Goal: Find specific page/section: Find specific page/section

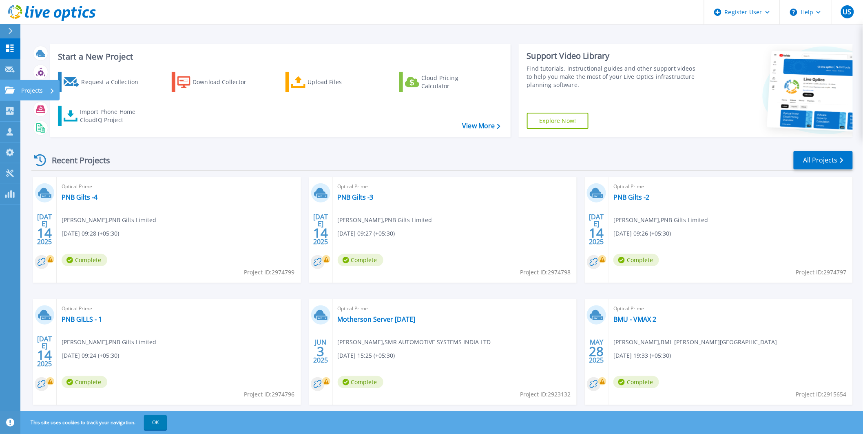
click at [7, 89] on icon at bounding box center [10, 89] width 10 height 7
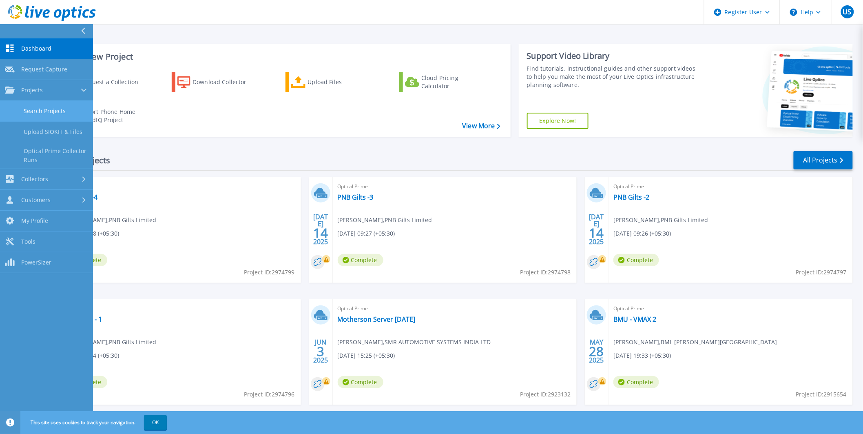
click at [28, 109] on link "Search Projects" at bounding box center [46, 111] width 93 height 21
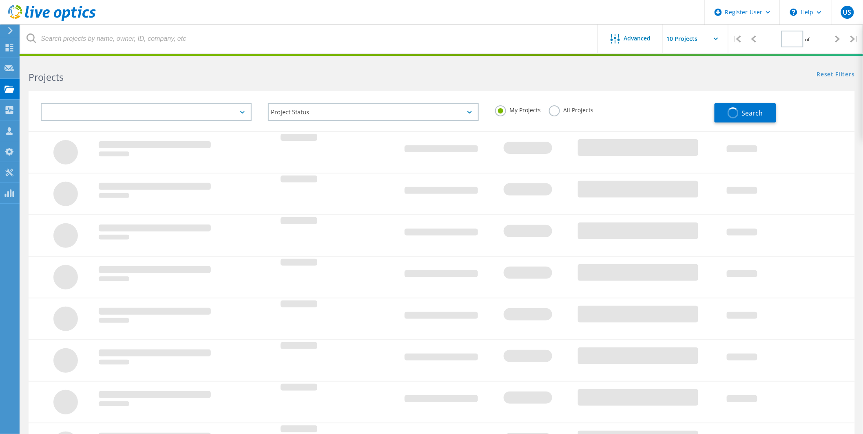
type input "1"
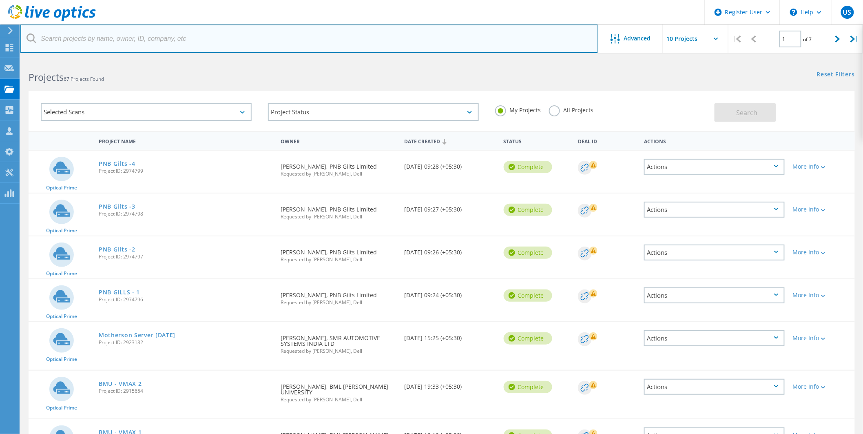
click at [107, 42] on input "text" at bounding box center [309, 38] width 578 height 29
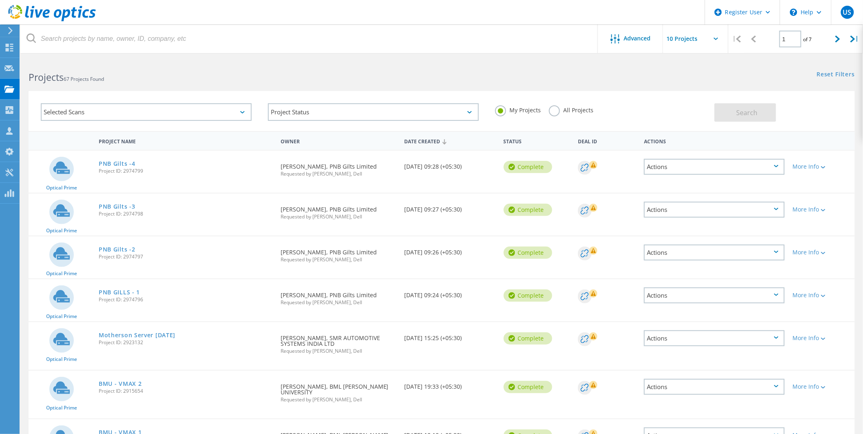
click at [556, 109] on label "All Projects" at bounding box center [571, 109] width 44 height 8
click at [0, 0] on input "All Projects" at bounding box center [0, 0] width 0 height 0
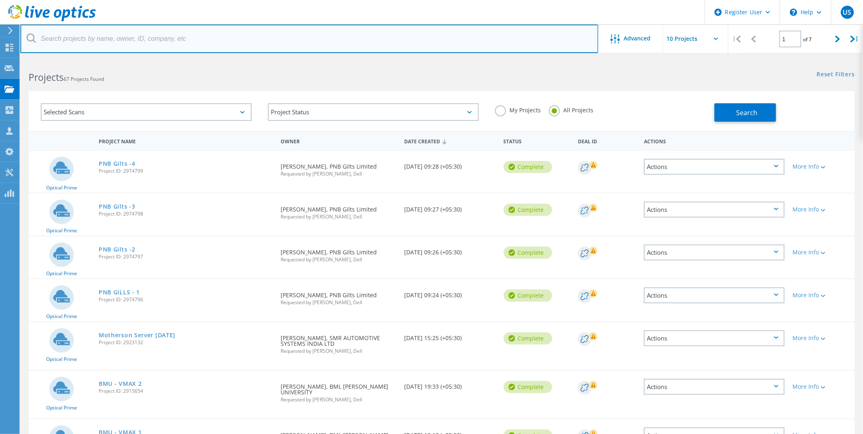
click at [124, 45] on input "text" at bounding box center [309, 38] width 578 height 29
paste input "3087142"
type input "3087142"
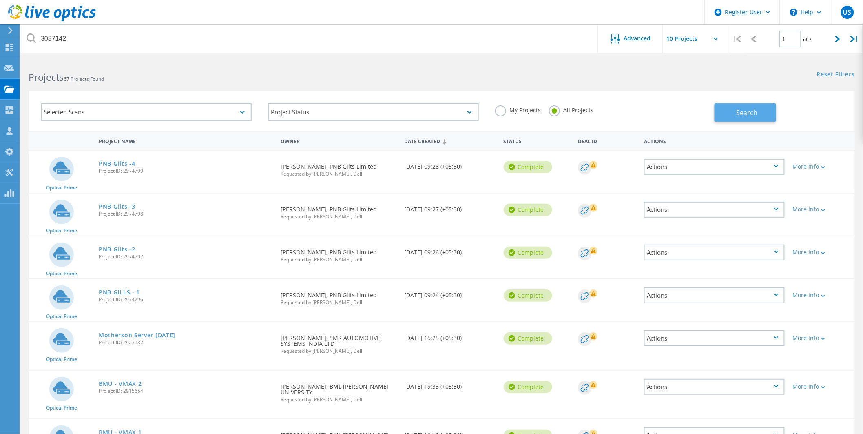
click at [750, 115] on span "Search" at bounding box center [746, 112] width 21 height 9
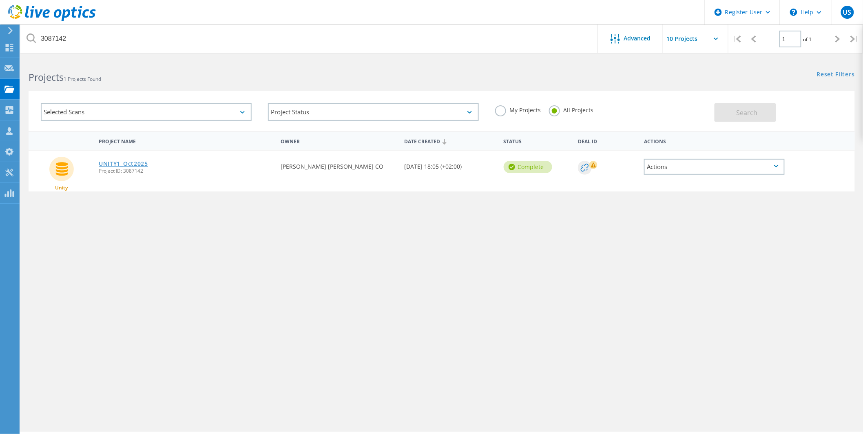
click at [144, 161] on link "UNITY1_Oct2025" at bounding box center [123, 164] width 49 height 6
